Goal: Check status: Check status

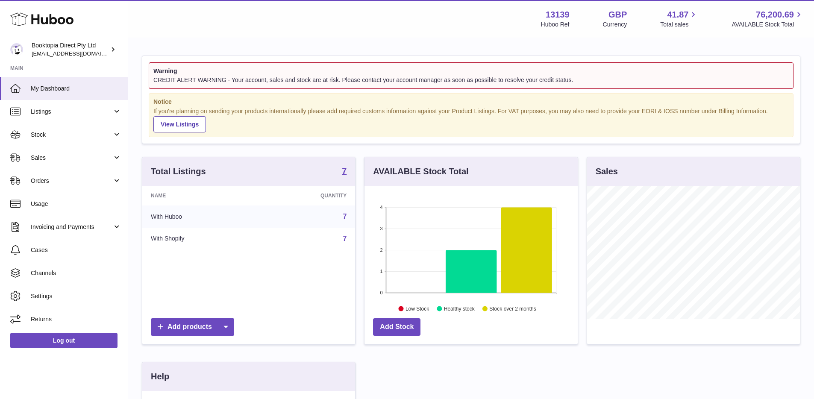
scroll to position [133, 213]
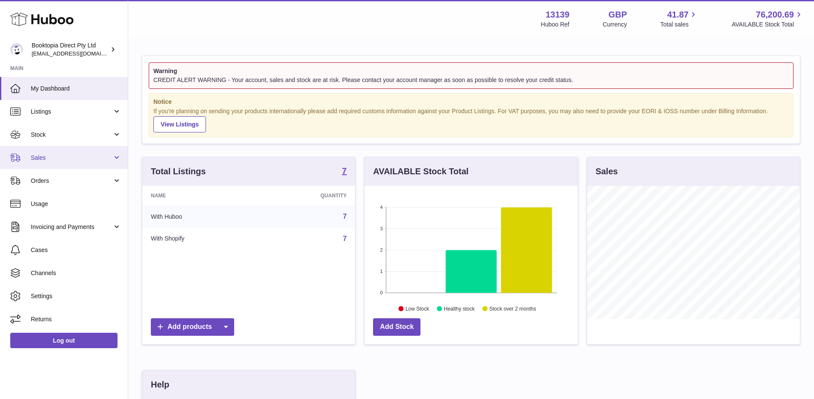
click at [79, 156] on span "Sales" at bounding box center [72, 158] width 82 height 8
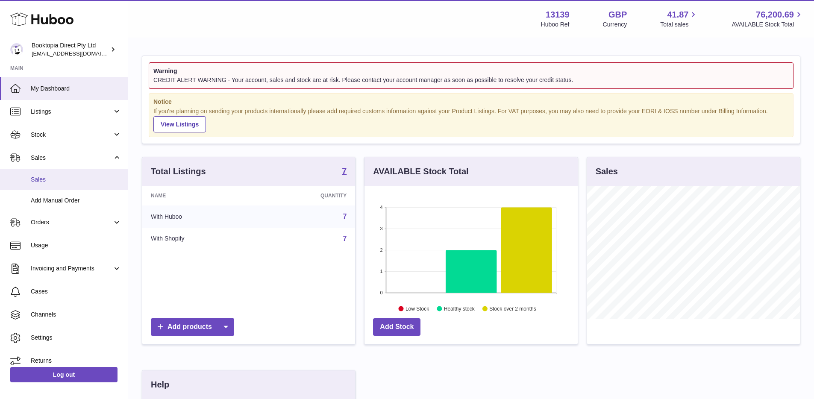
click at [68, 177] on span "Sales" at bounding box center [76, 180] width 91 height 8
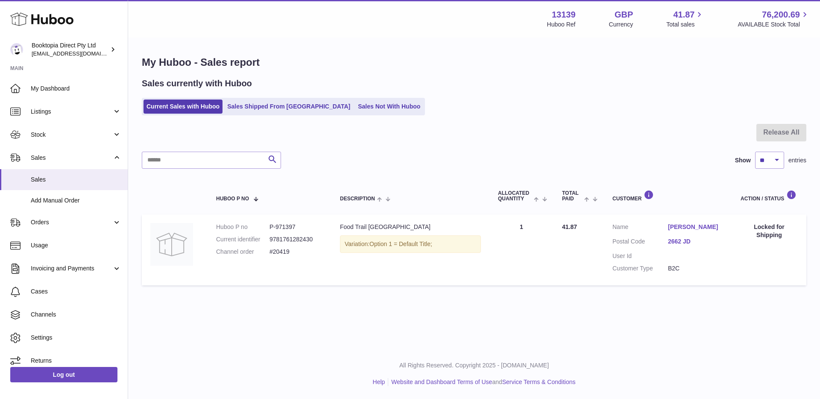
click at [260, 108] on link "Sales Shipped From Huboo" at bounding box center [288, 106] width 129 height 14
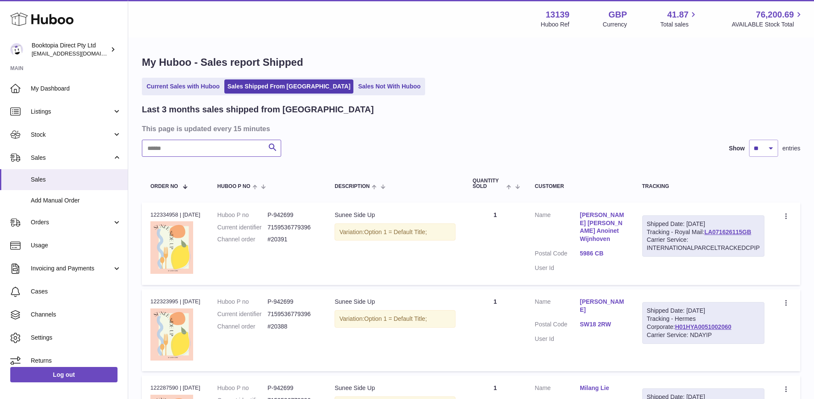
click at [217, 150] on input "text" at bounding box center [211, 148] width 139 height 17
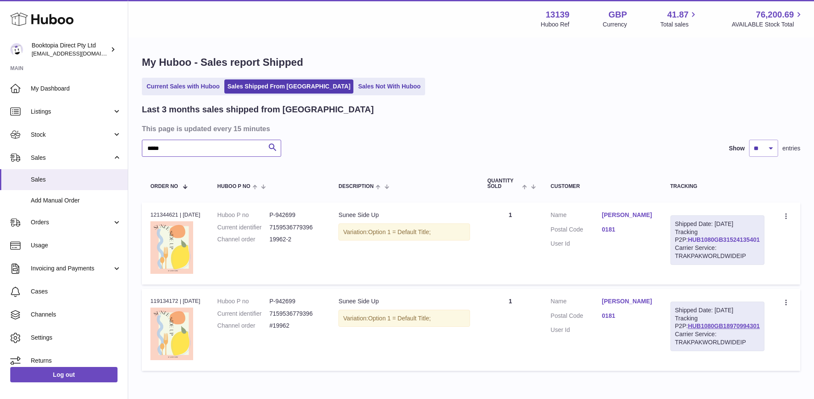
type input "*****"
click at [708, 243] on link "HUB1080GB31524135401" at bounding box center [724, 239] width 72 height 7
